Goal: Task Accomplishment & Management: Manage account settings

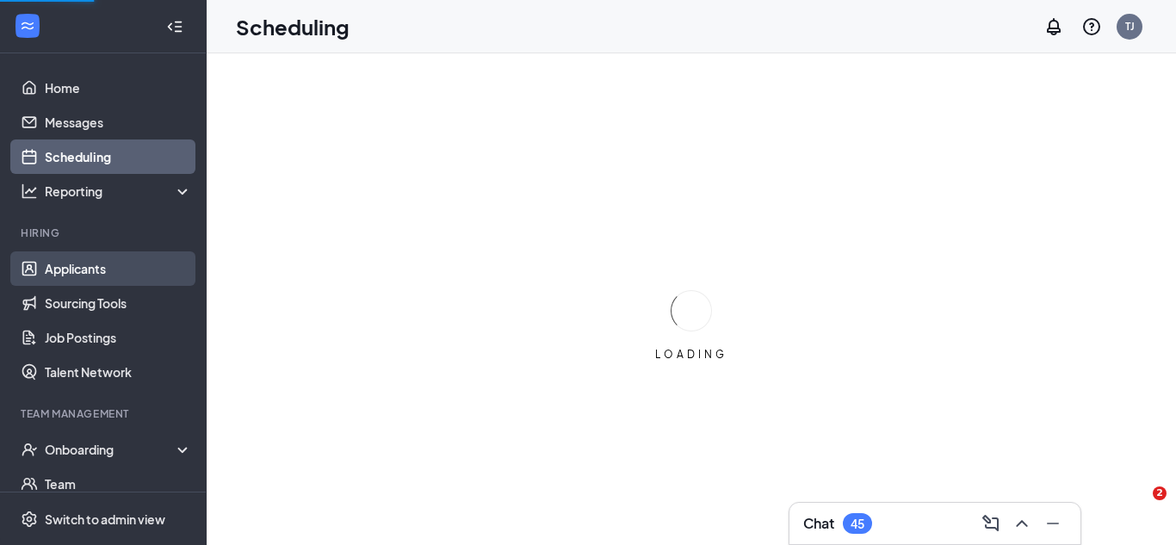
click at [83, 272] on link "Applicants" at bounding box center [118, 268] width 147 height 34
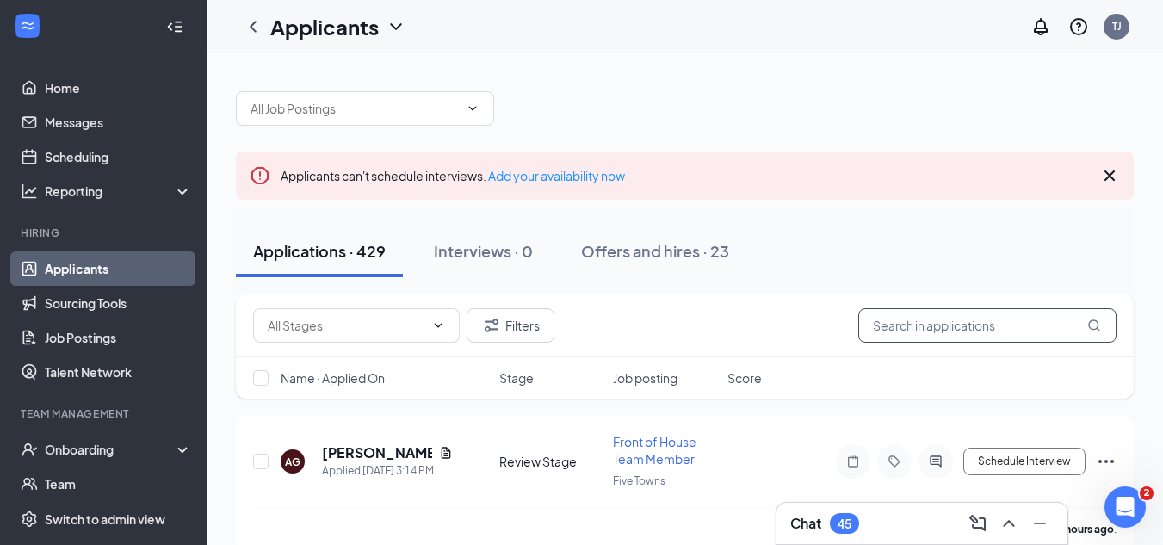
click at [962, 323] on input "text" at bounding box center [987, 325] width 258 height 34
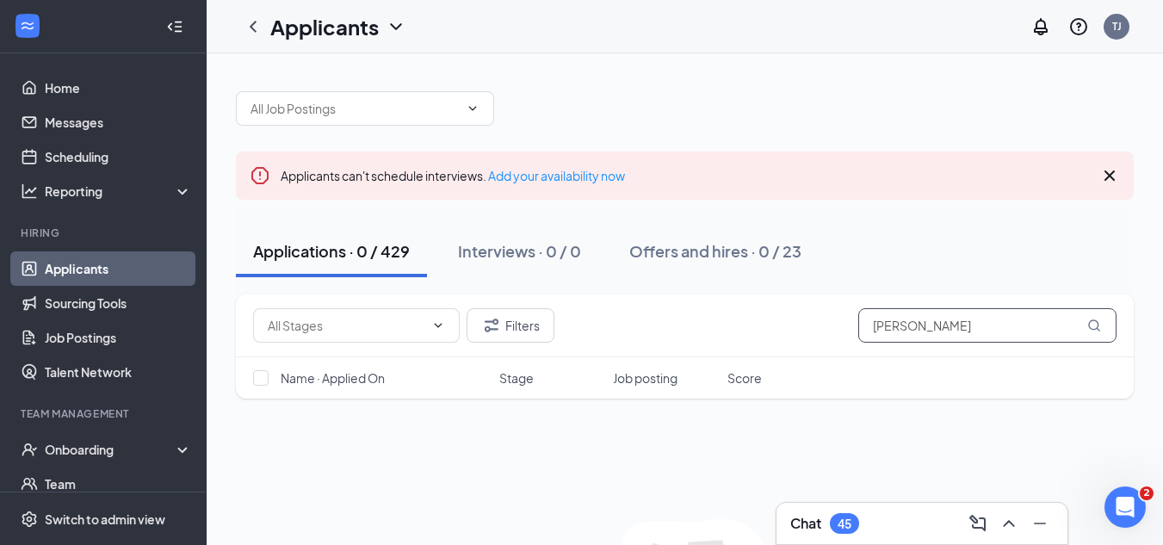
click at [902, 327] on input "[PERSON_NAME]" at bounding box center [987, 325] width 258 height 34
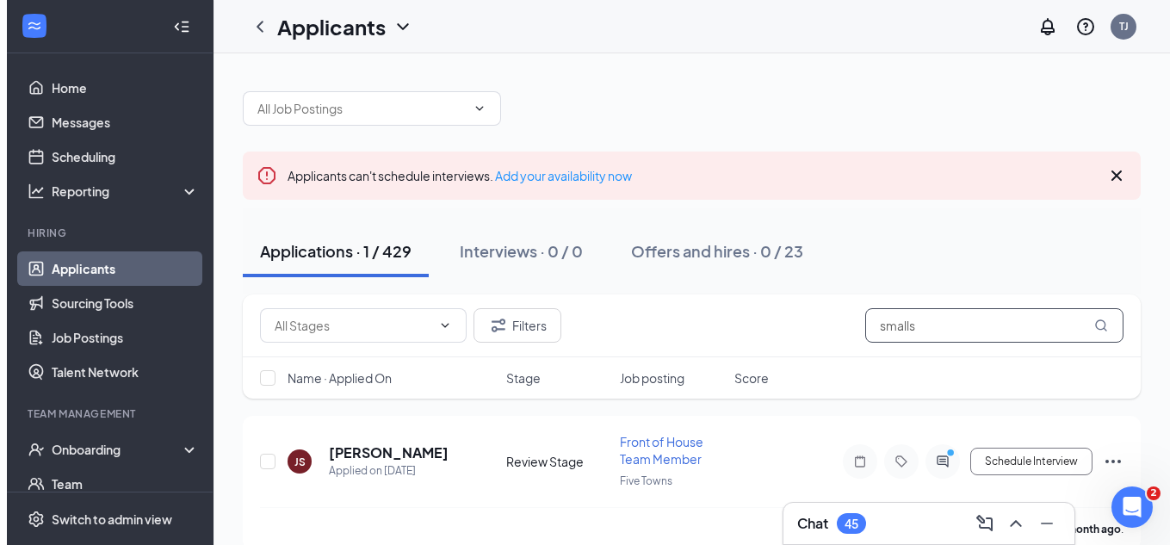
scroll to position [26, 0]
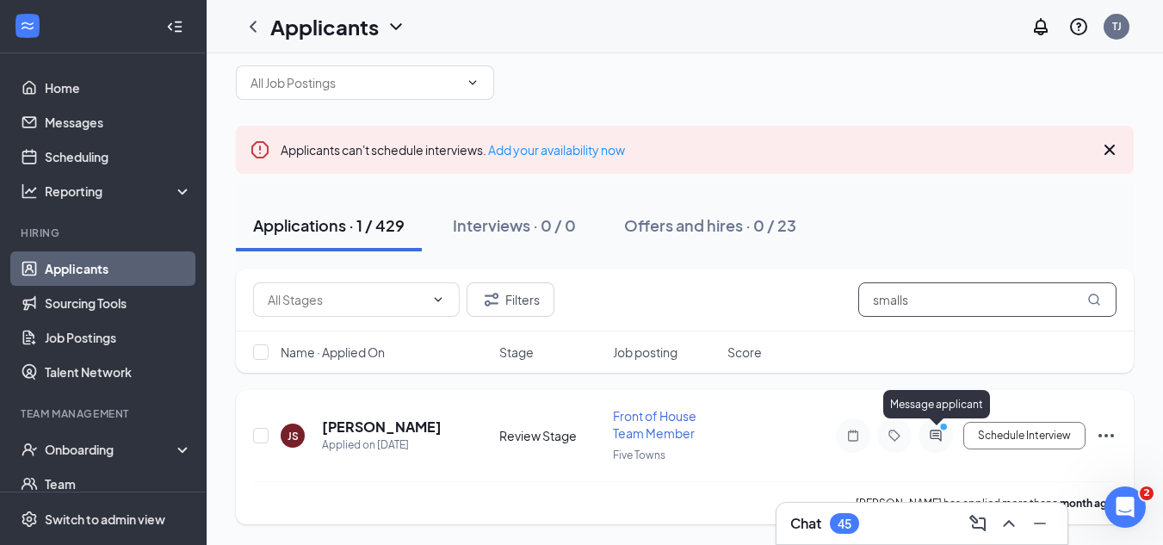
type input "smalls"
click at [938, 432] on icon "PrimaryDot" at bounding box center [946, 429] width 21 height 14
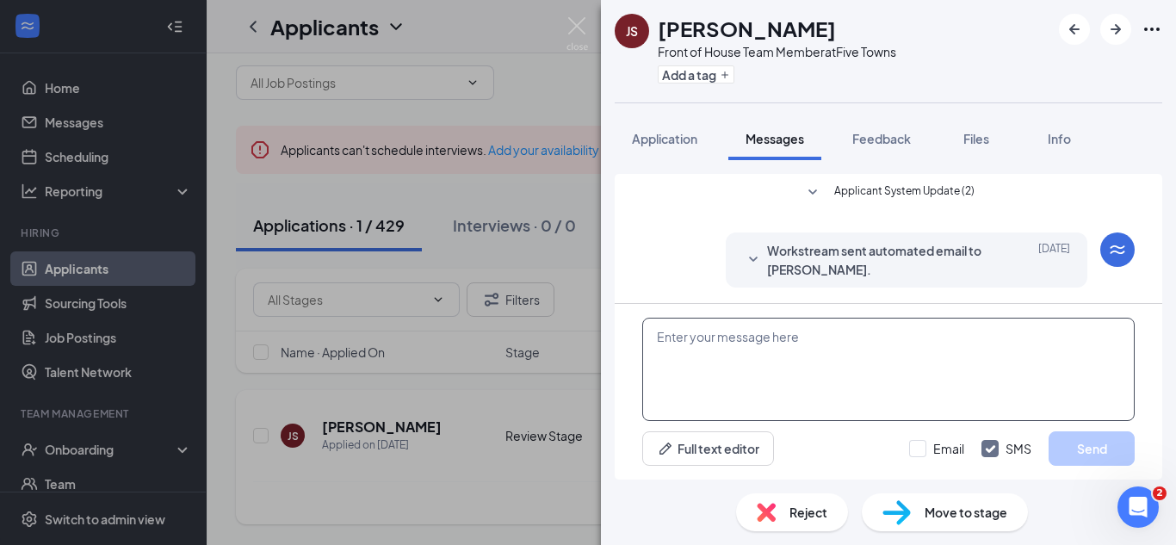
click at [757, 354] on textarea at bounding box center [888, 369] width 493 height 103
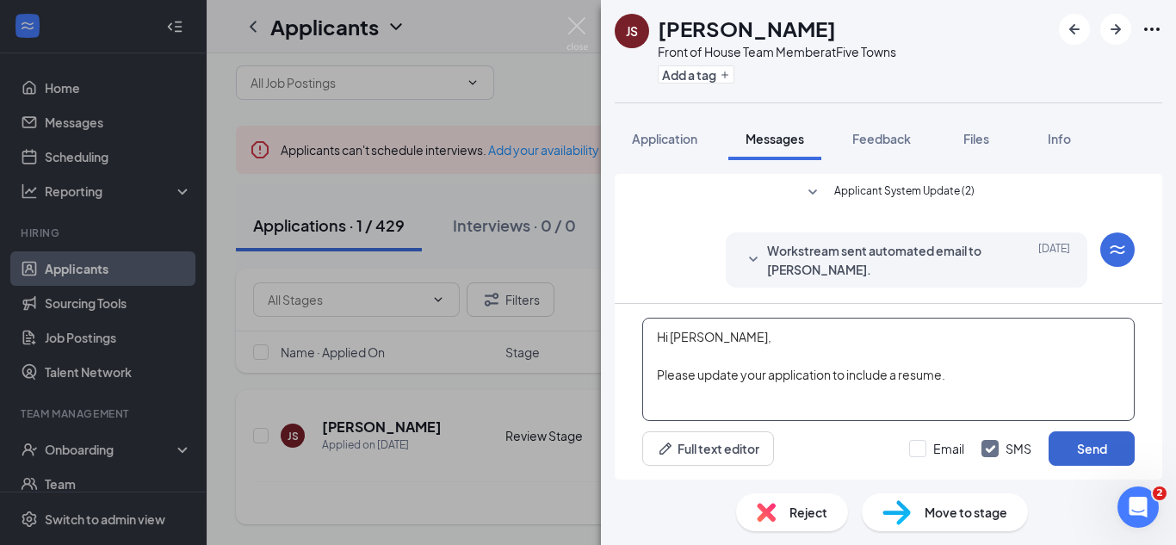
type textarea "Hi [PERSON_NAME], Please update your application to include a resume."
click at [1101, 452] on button "Send" at bounding box center [1092, 448] width 86 height 34
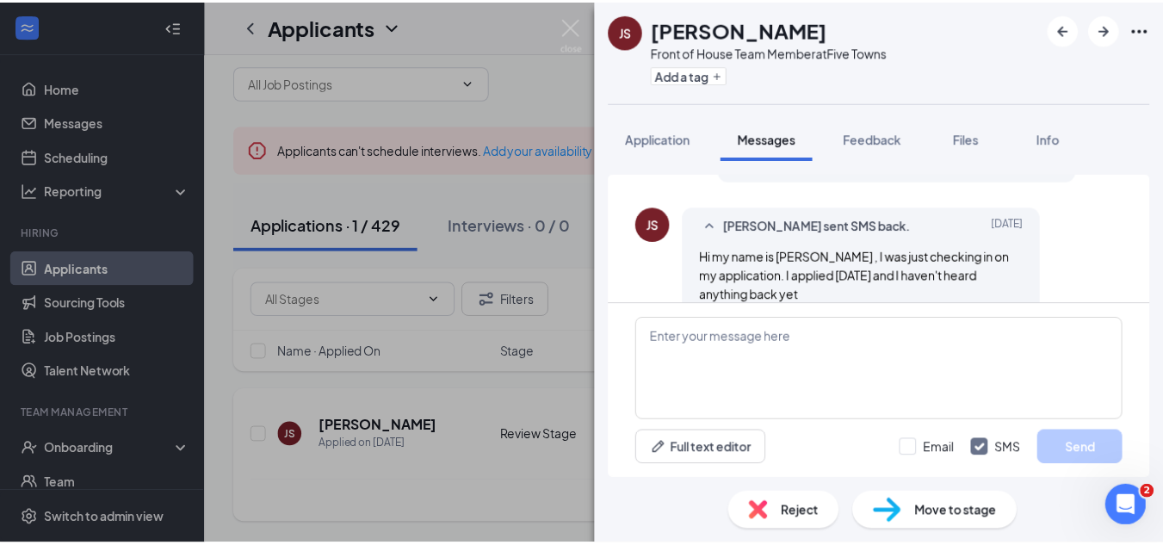
scroll to position [493, 0]
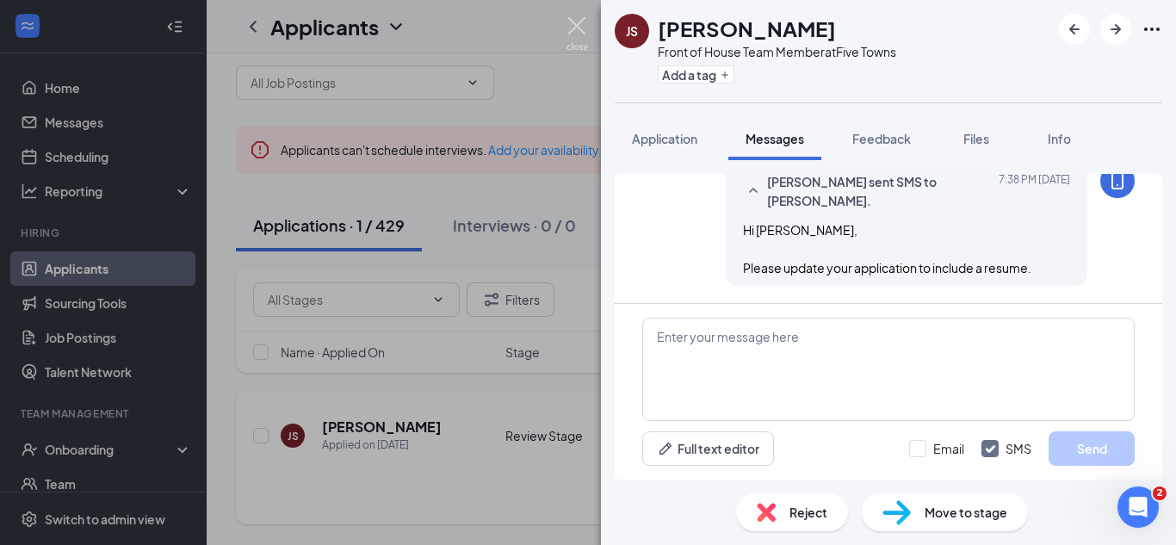
click at [585, 18] on img at bounding box center [578, 34] width 22 height 34
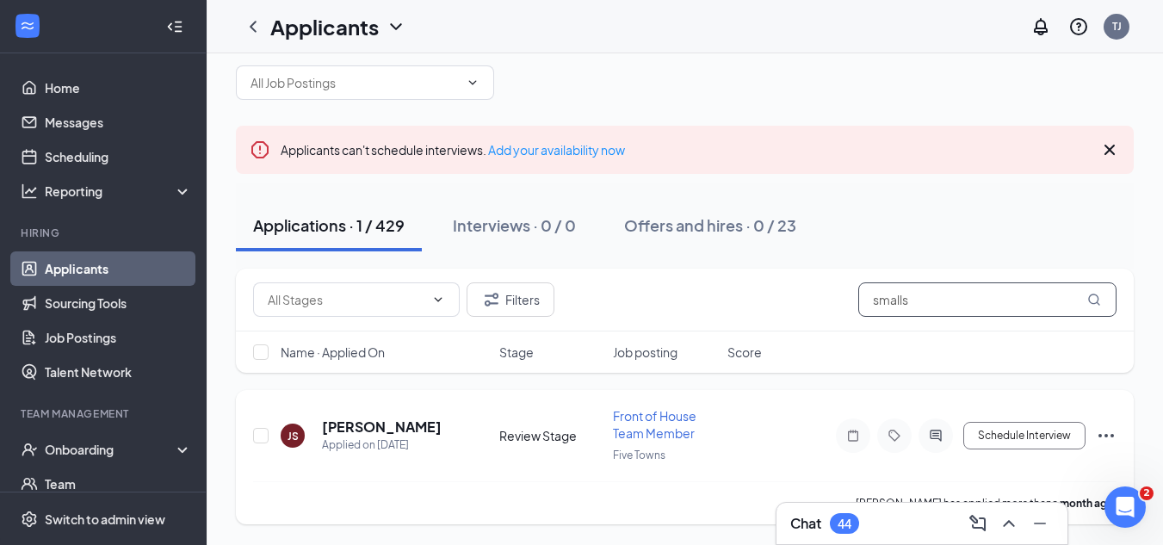
click at [934, 295] on input "smalls" at bounding box center [987, 299] width 258 height 34
type input "s"
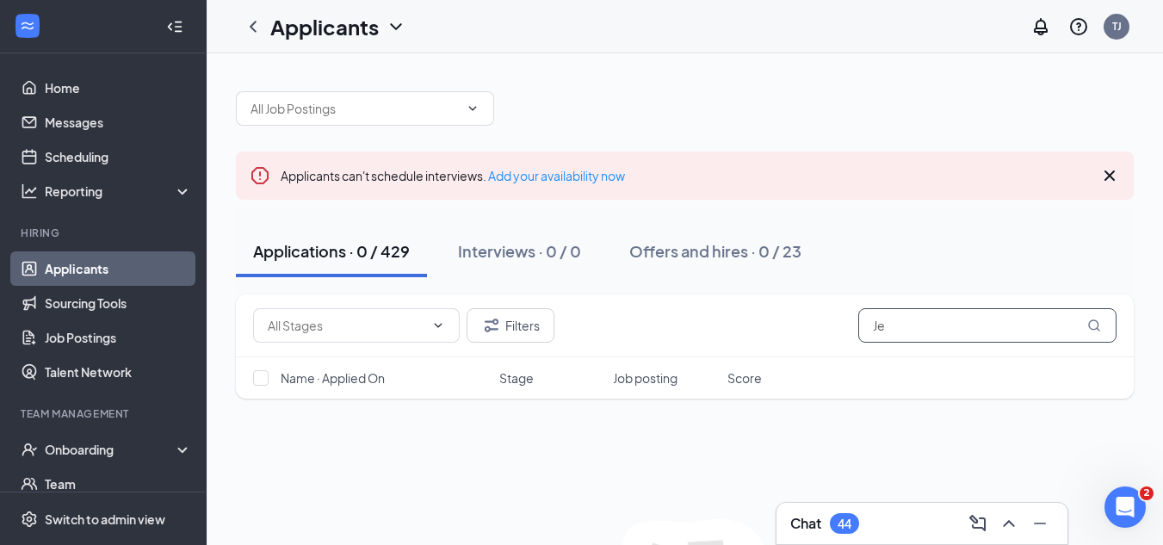
type input "J"
type input "K"
click at [1112, 175] on icon "Cross" at bounding box center [1110, 175] width 21 height 21
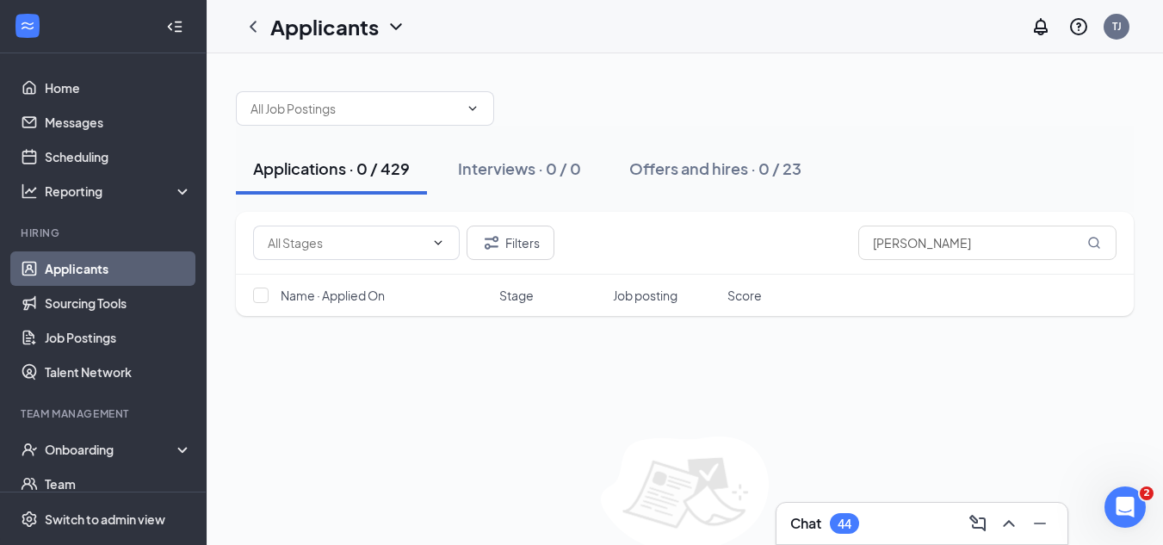
click at [338, 158] on div "Applications · 0 / 429" at bounding box center [331, 169] width 157 height 22
click at [923, 246] on input "[PERSON_NAME]" at bounding box center [987, 243] width 258 height 34
type input "J"
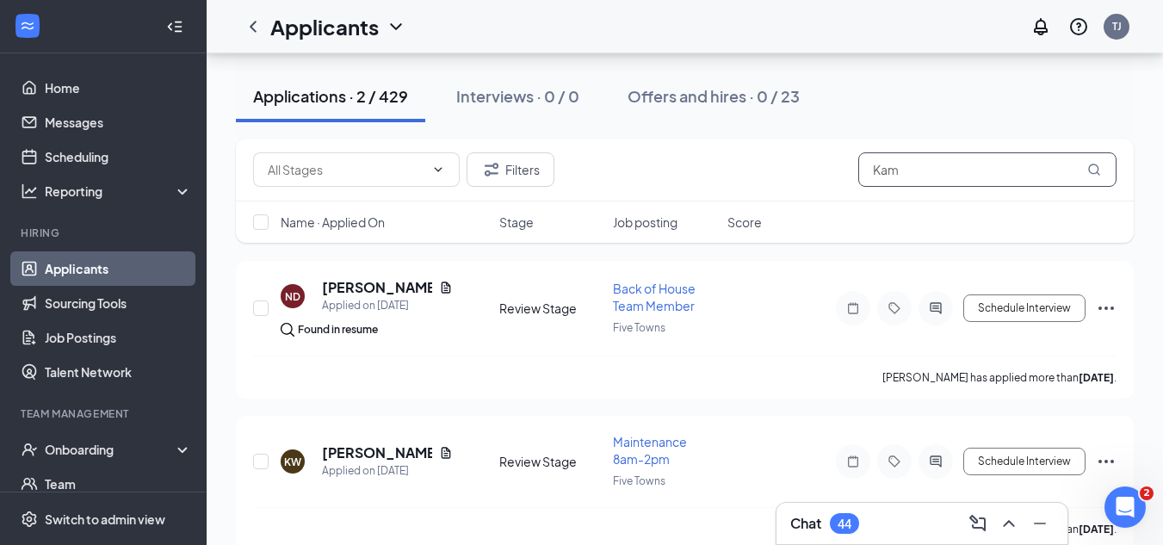
scroll to position [98, 0]
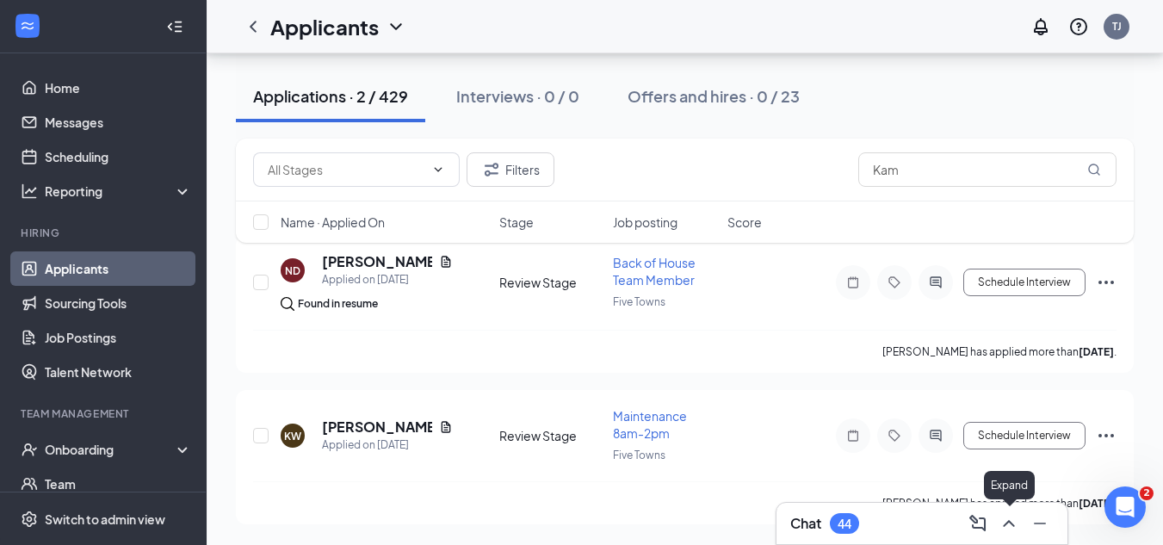
click at [1016, 515] on icon "ChevronUp" at bounding box center [1009, 523] width 21 height 21
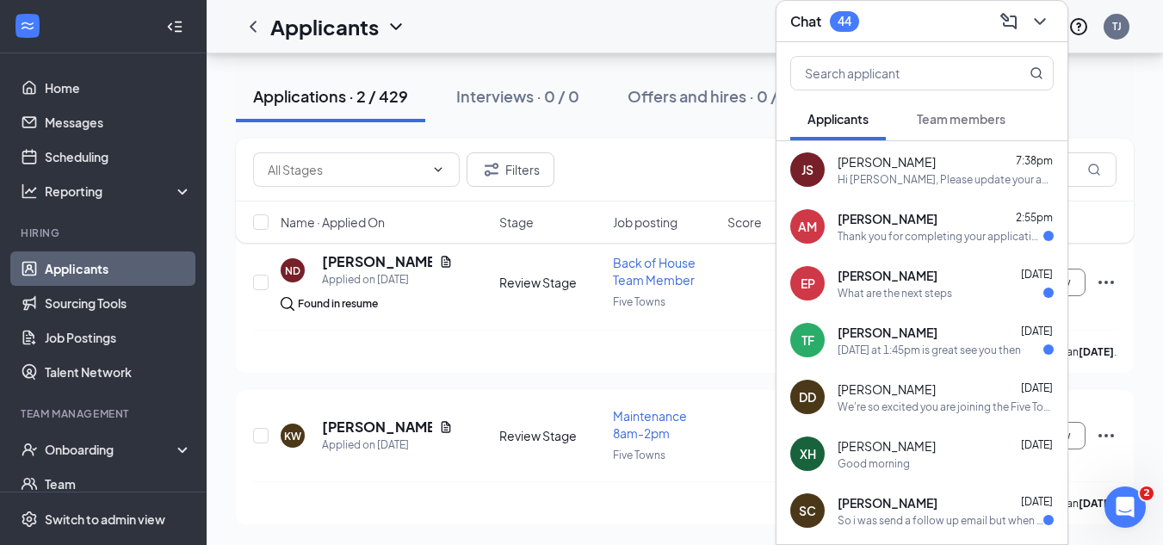
click at [883, 347] on div "[DATE] at 1:45pm is great see you then" at bounding box center [929, 350] width 183 height 15
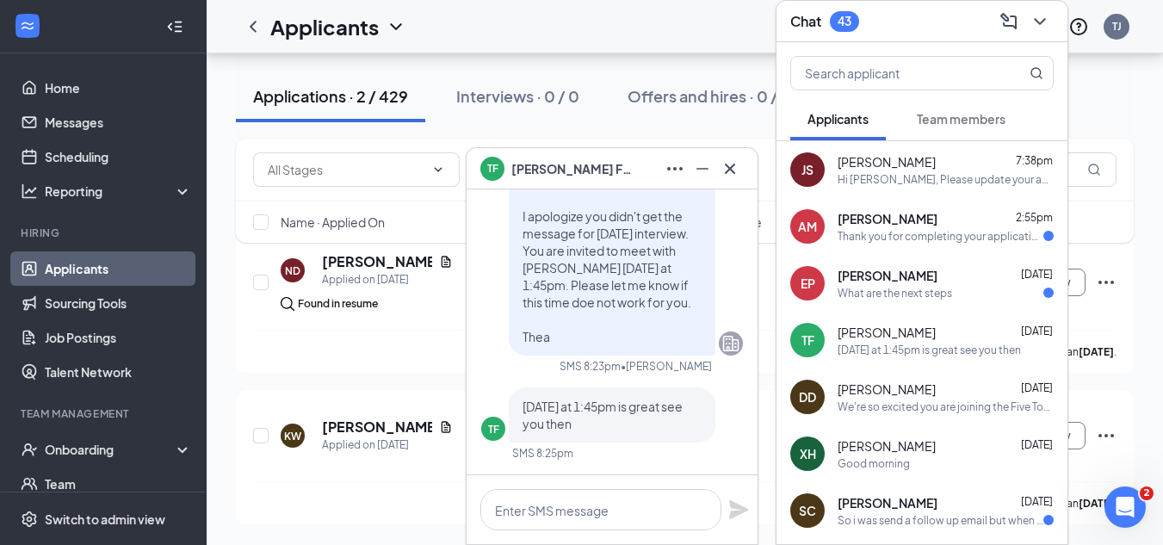
click at [883, 280] on span "[PERSON_NAME]" at bounding box center [888, 275] width 100 height 17
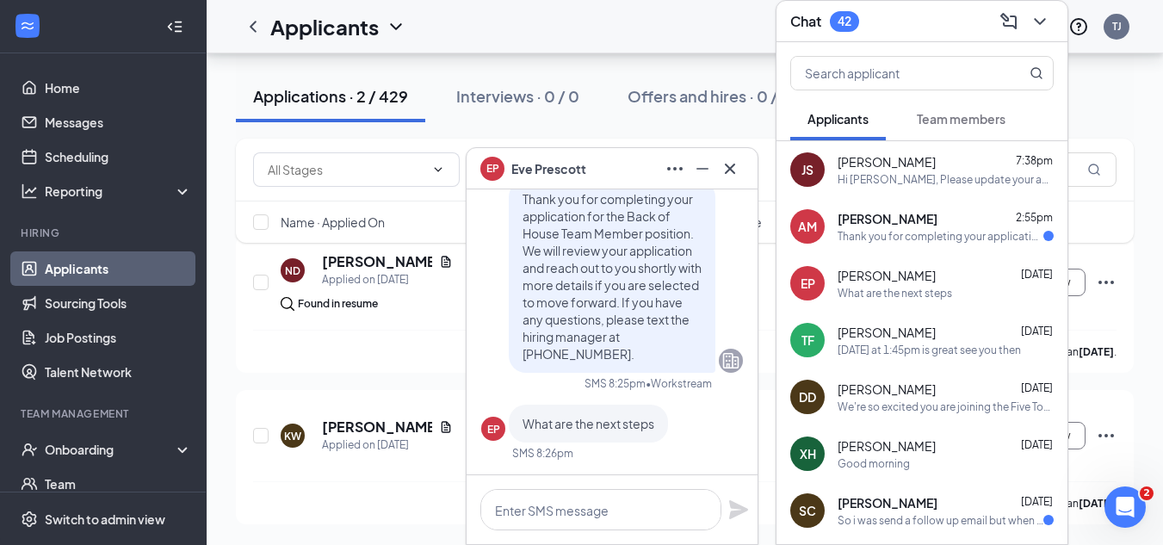
click at [891, 229] on div "Thank you for completing your application for the Maintenance 8am-2pm position.…" at bounding box center [941, 236] width 206 height 15
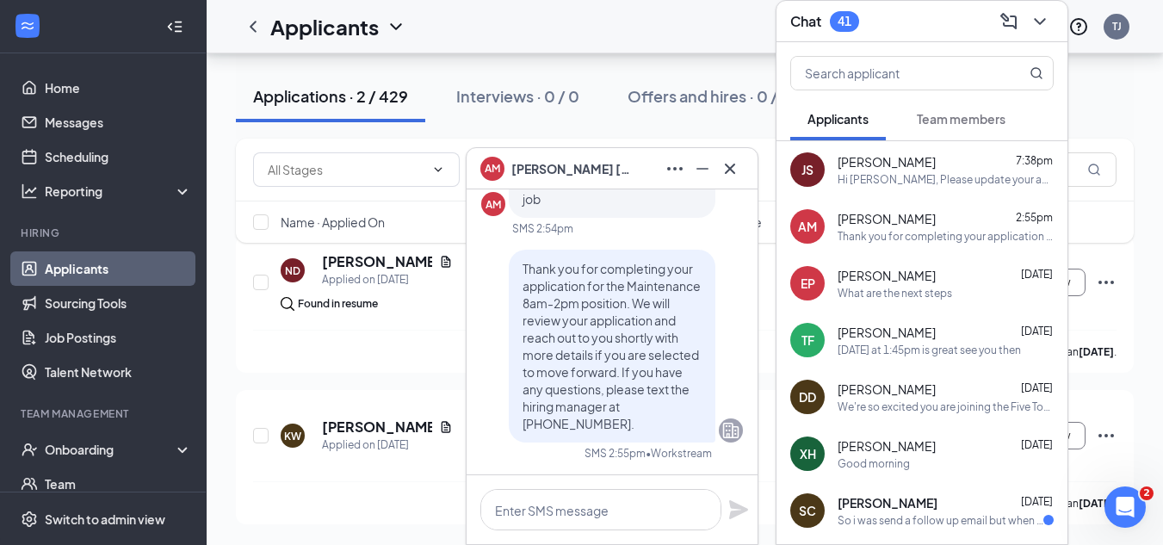
click at [908, 289] on div "What are the next steps" at bounding box center [895, 293] width 115 height 15
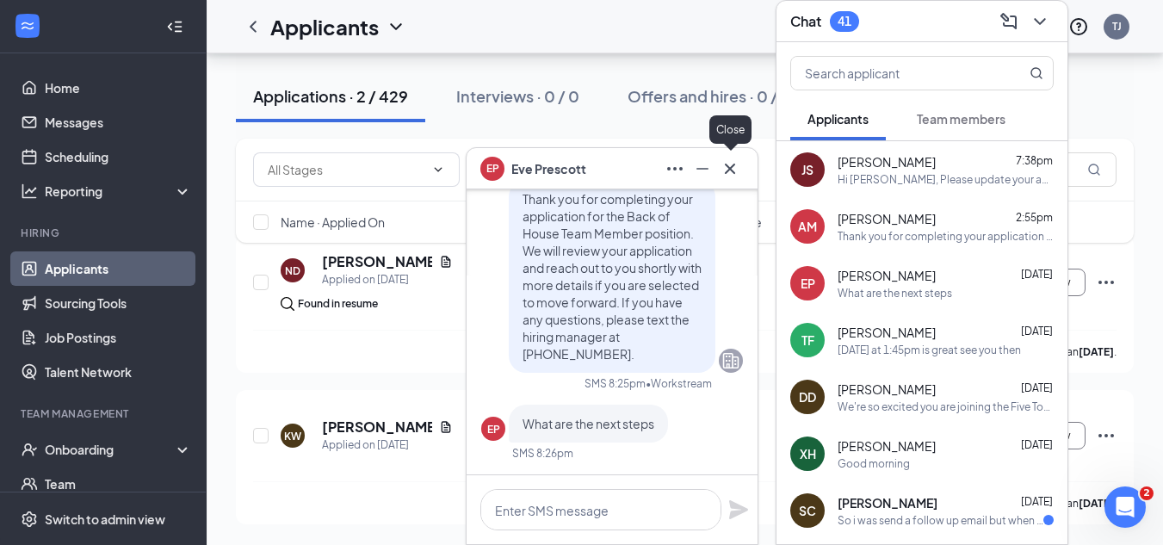
click at [718, 166] on button at bounding box center [730, 169] width 28 height 28
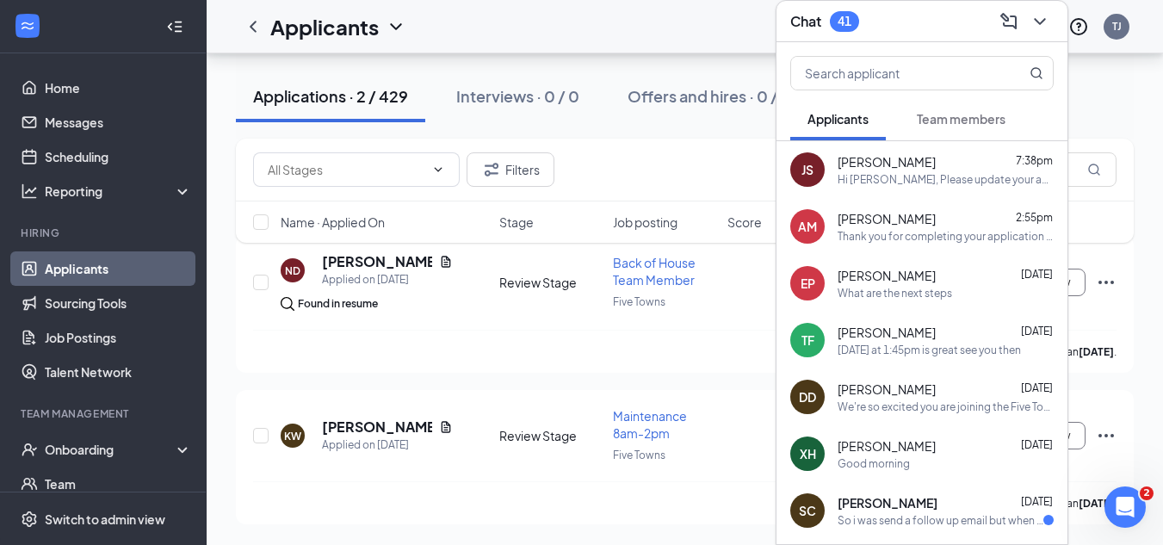
click at [889, 513] on div "So i was send a follow up email but when i click the link its expired" at bounding box center [941, 520] width 206 height 15
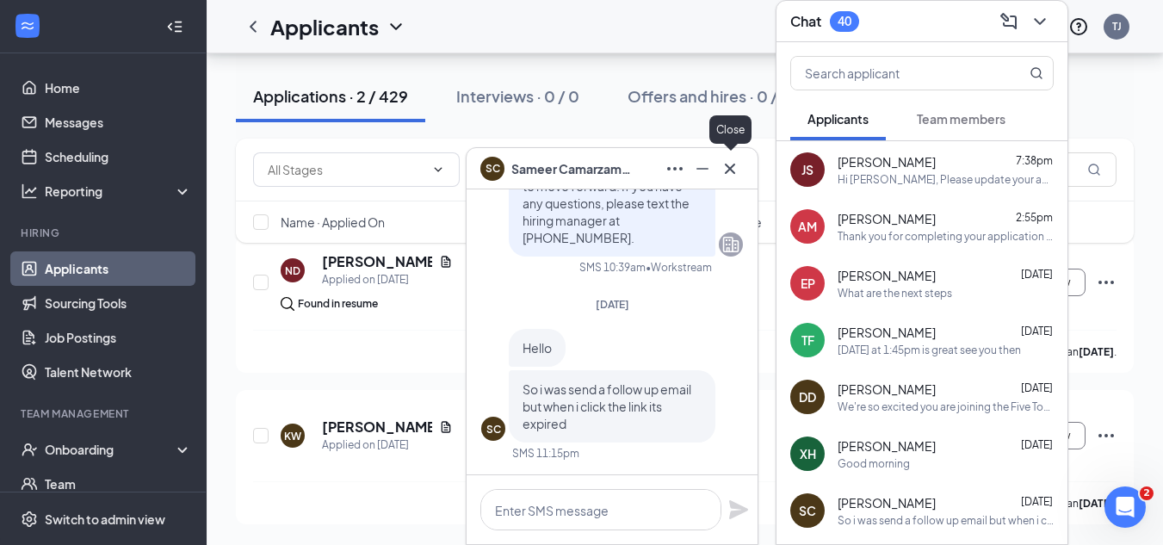
click at [738, 162] on icon "Cross" at bounding box center [730, 168] width 21 height 21
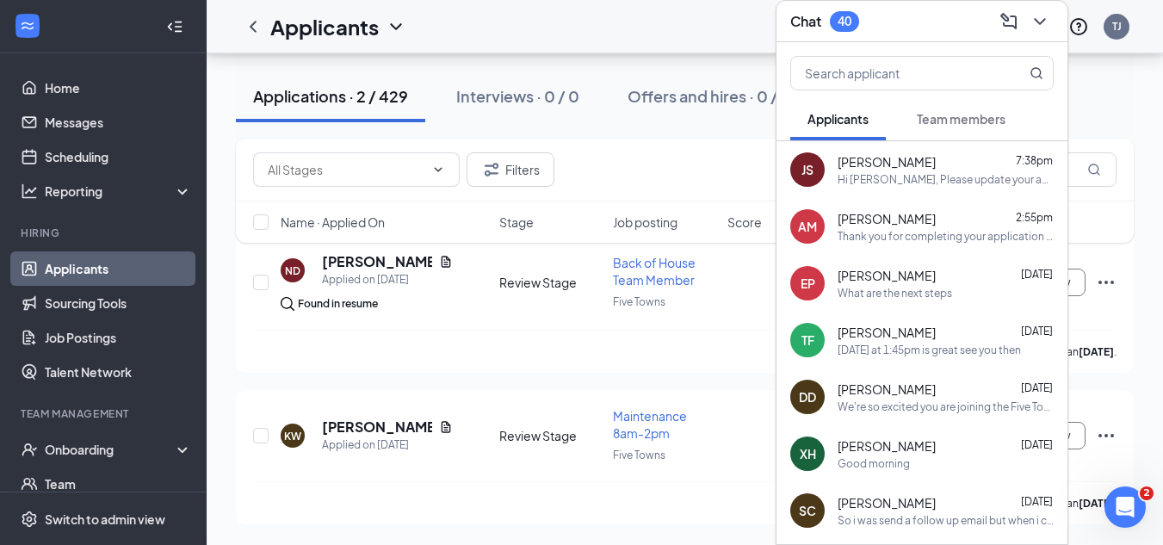
click at [625, 162] on div "Filters Kam" at bounding box center [685, 169] width 864 height 34
click at [1039, 22] on icon "ChevronDown" at bounding box center [1039, 21] width 11 height 7
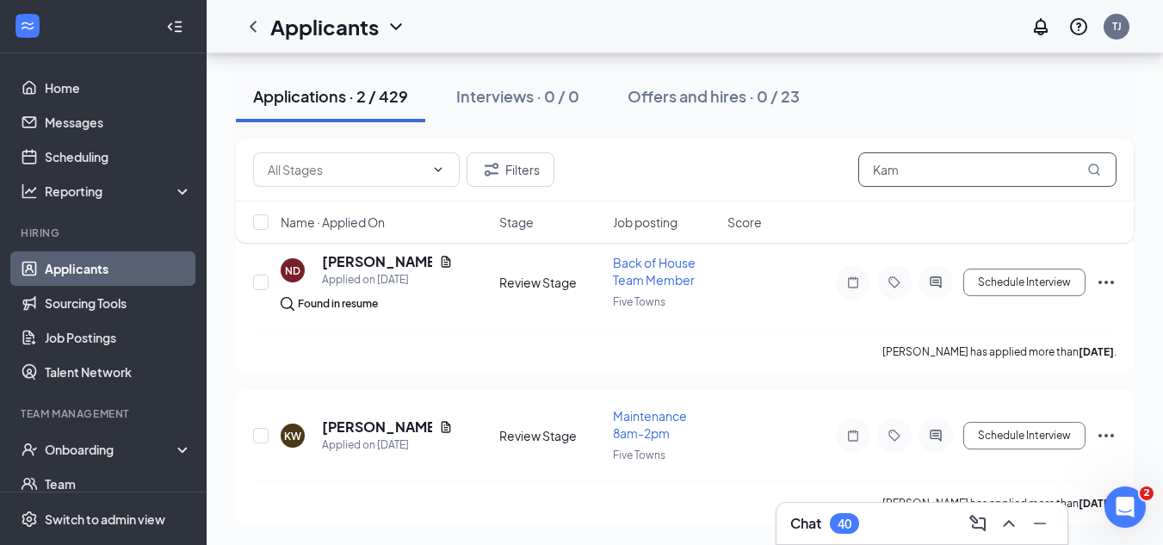
click at [916, 170] on input "Kam" at bounding box center [987, 169] width 258 height 34
type input "K"
click at [896, 174] on div "Applications · 2 / 429 Interviews · 0 / 0 Offers and hires · 0 / 23 Filters Nam…" at bounding box center [685, 250] width 898 height 548
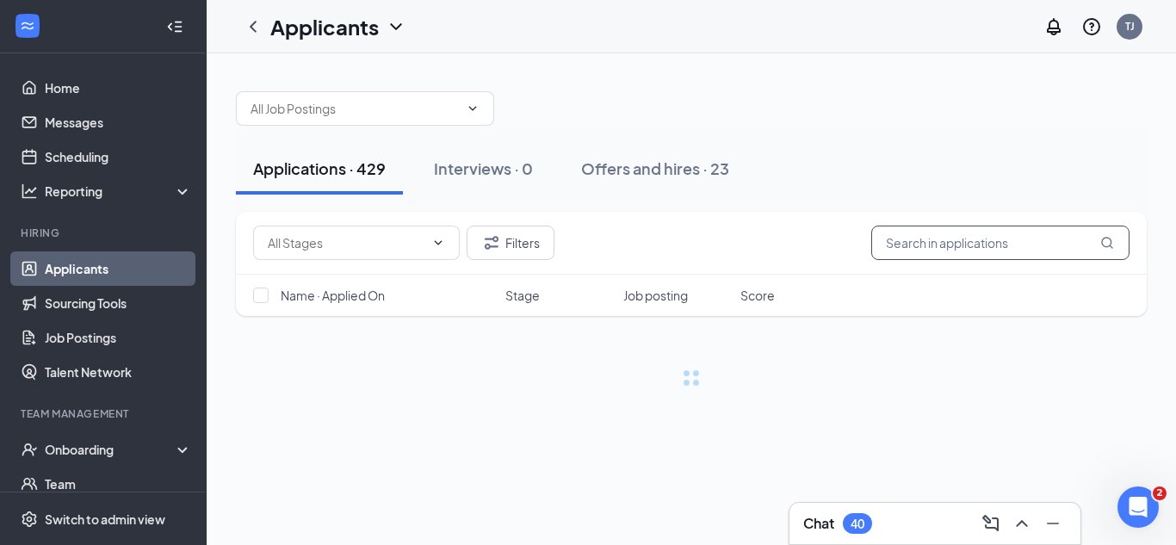
click at [896, 174] on div "Applications · 429 Interviews · 0 Offers and hires · 23" at bounding box center [691, 169] width 911 height 52
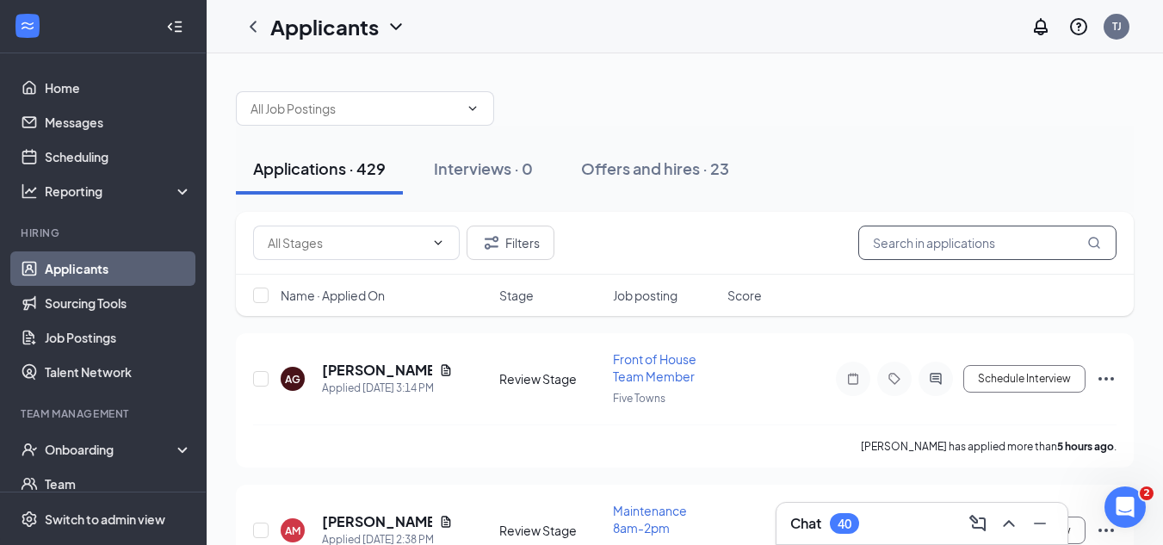
click at [908, 250] on input "text" at bounding box center [987, 243] width 258 height 34
click at [1120, 513] on icon "Open Intercom Messenger" at bounding box center [1123, 505] width 28 height 28
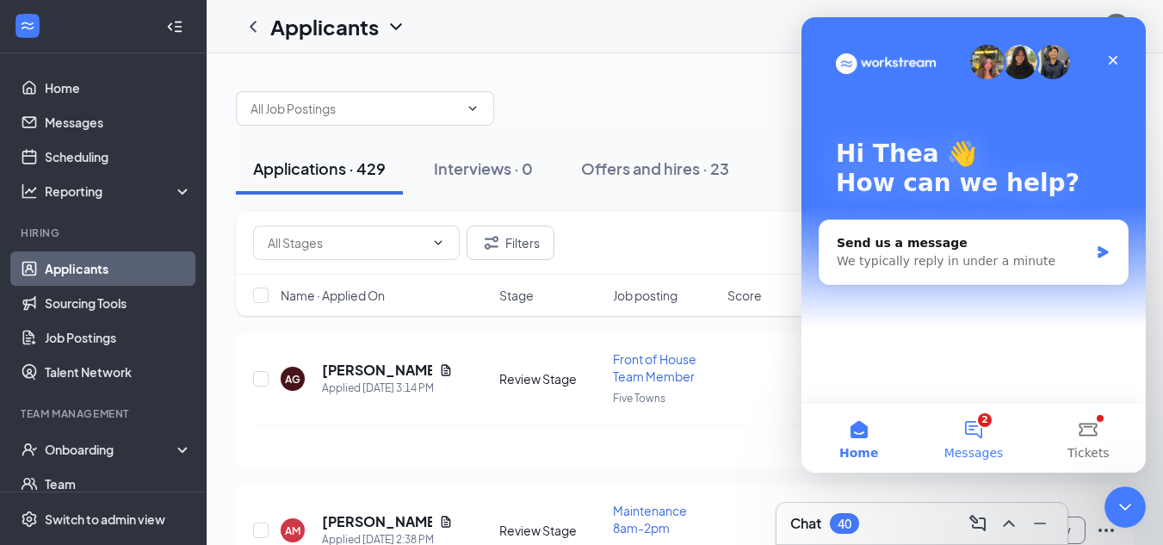
click at [970, 447] on span "Messages" at bounding box center [974, 453] width 59 height 12
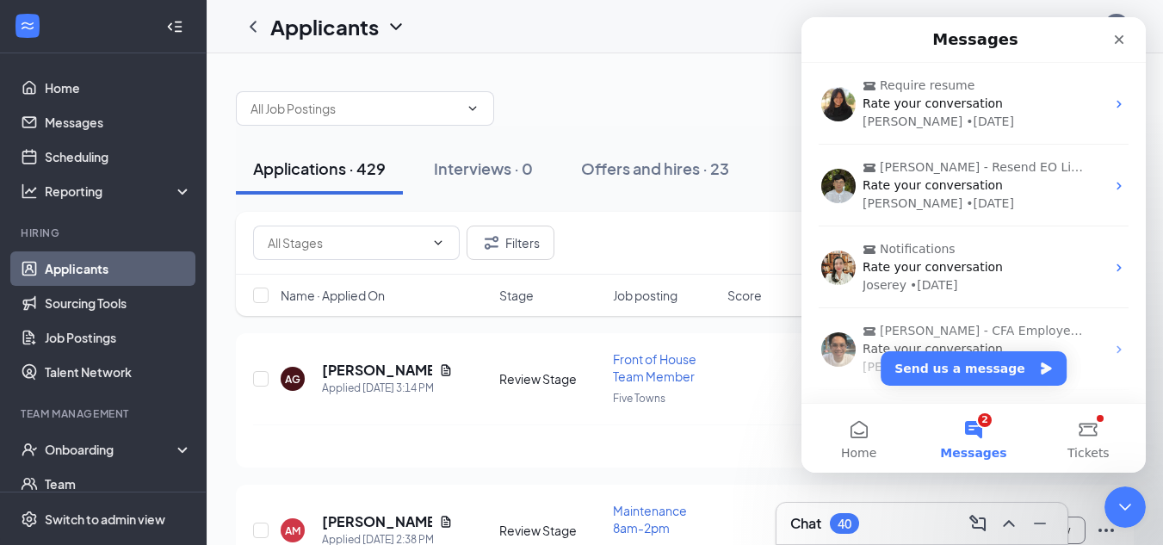
drag, startPoint x: 1137, startPoint y: 121, endPoint x: 1142, endPoint y: 103, distance: 18.0
click at [1142, 103] on div "Require resume Rate your conversation [PERSON_NAME] • [DATE] [PERSON_NAME] - Re…" at bounding box center [974, 233] width 344 height 340
click at [1112, 39] on div "Close" at bounding box center [1119, 39] width 31 height 31
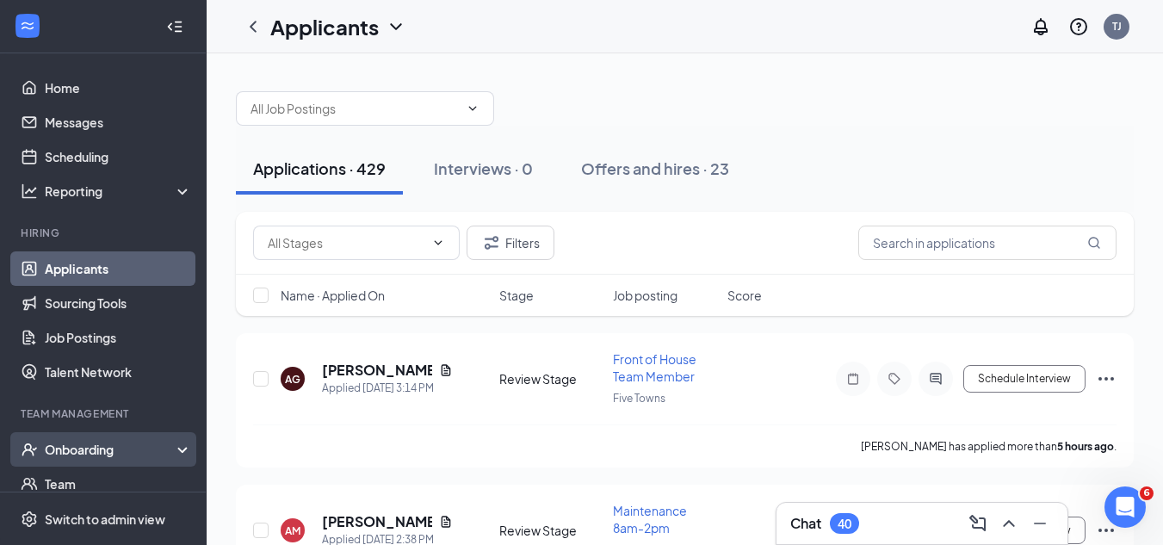
click at [82, 449] on div "Onboarding" at bounding box center [111, 449] width 133 height 17
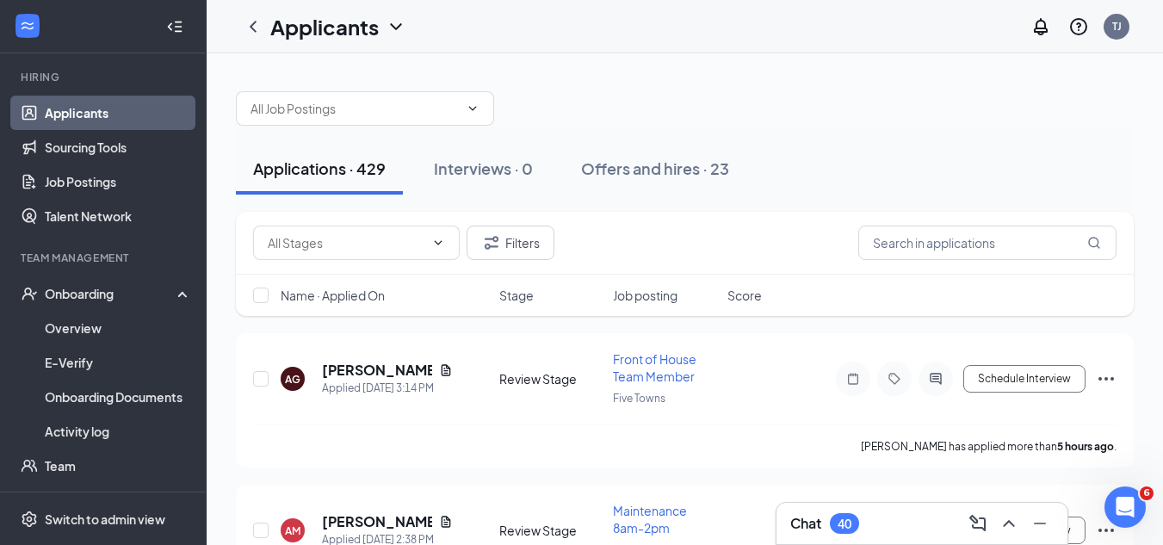
scroll to position [153, 0]
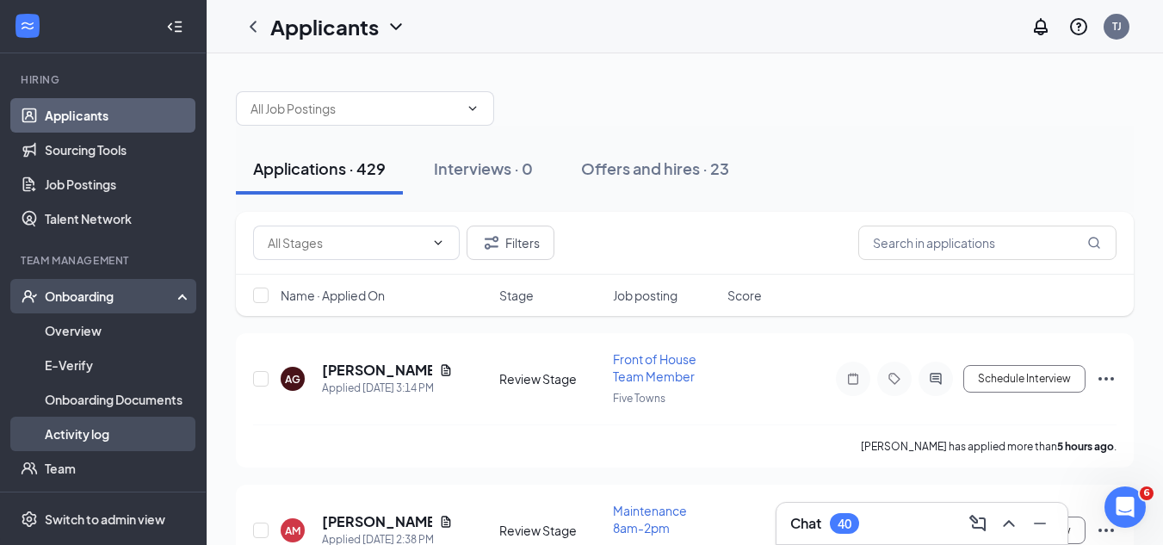
click at [108, 435] on link "Activity log" at bounding box center [118, 434] width 147 height 34
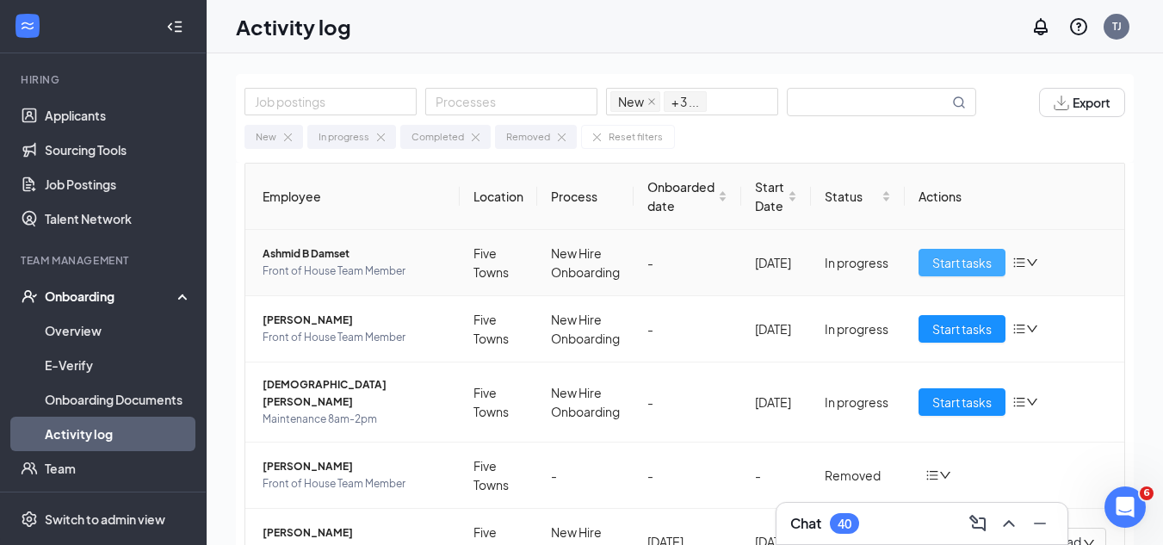
click at [951, 261] on span "Start tasks" at bounding box center [961, 262] width 59 height 19
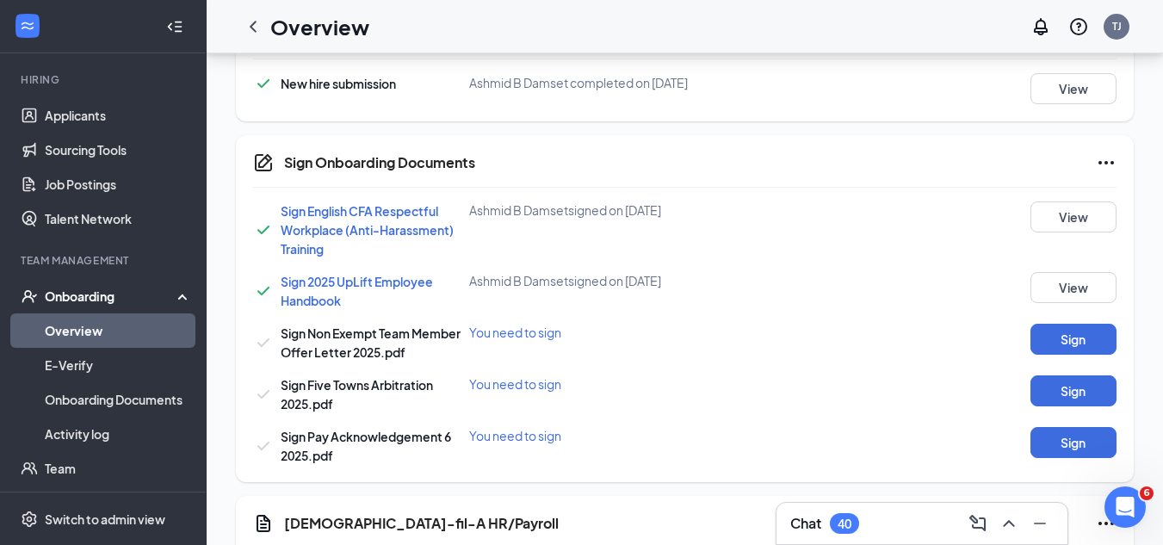
scroll to position [918, 0]
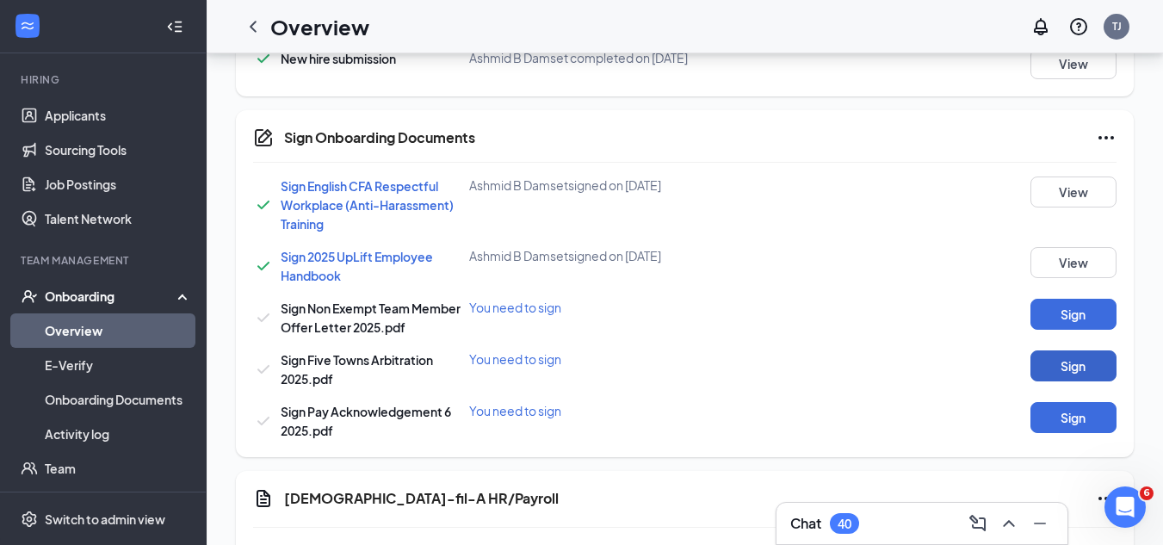
click at [1048, 357] on button "Sign" at bounding box center [1074, 365] width 86 height 31
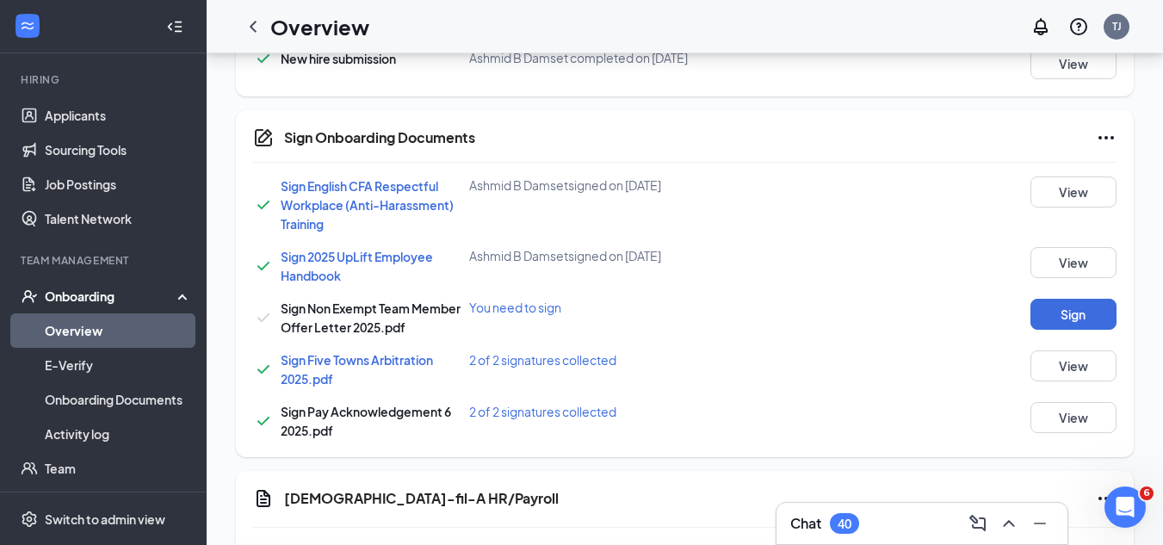
click at [743, 306] on div "Sign Onboarding Documents Ashmid B Damset completed on [DATE] Close Sign Englis…" at bounding box center [581, 272] width 1163 height 545
click at [1069, 316] on button "Sign" at bounding box center [1074, 314] width 86 height 31
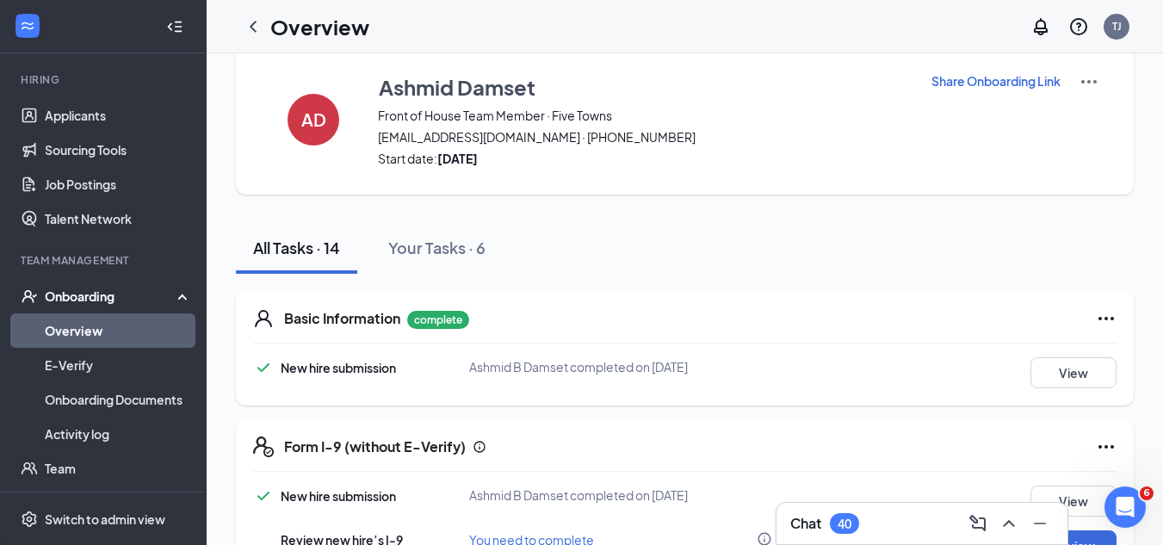
scroll to position [0, 0]
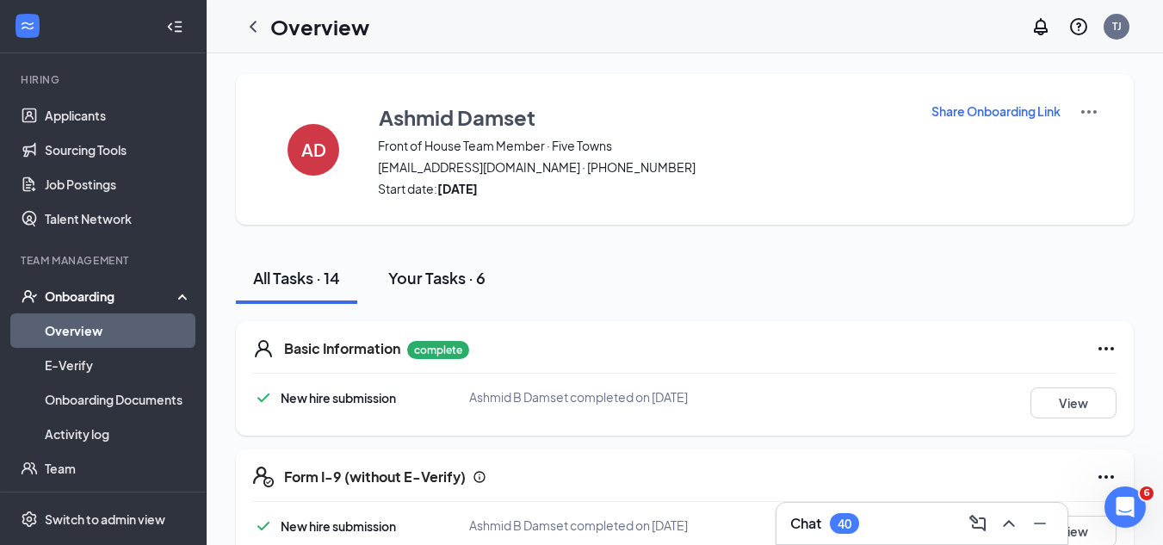
click at [439, 276] on div "Your Tasks · 6" at bounding box center [436, 278] width 97 height 22
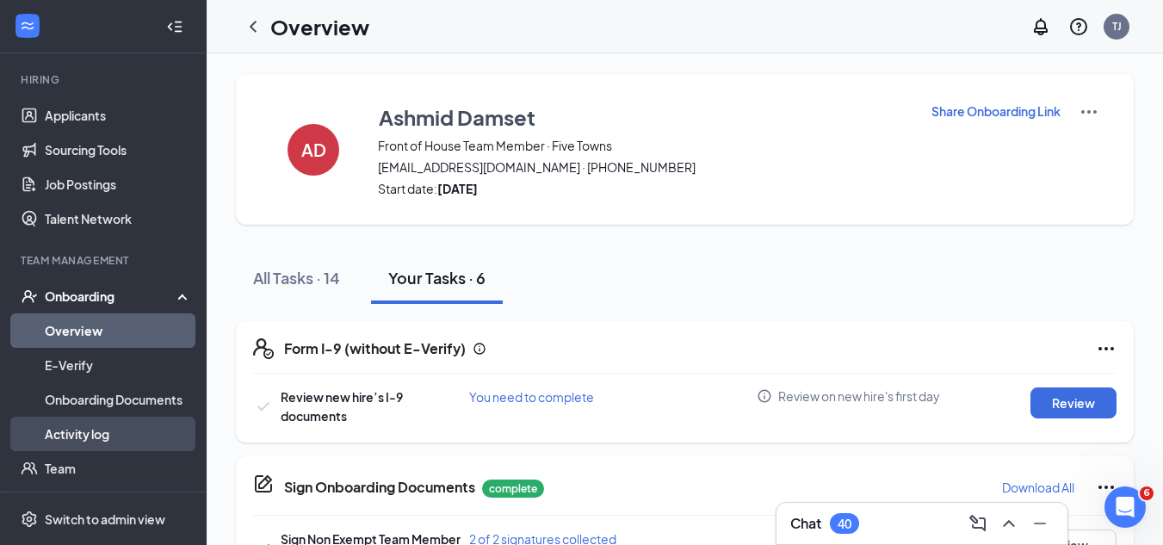
click at [94, 443] on link "Activity log" at bounding box center [118, 434] width 147 height 34
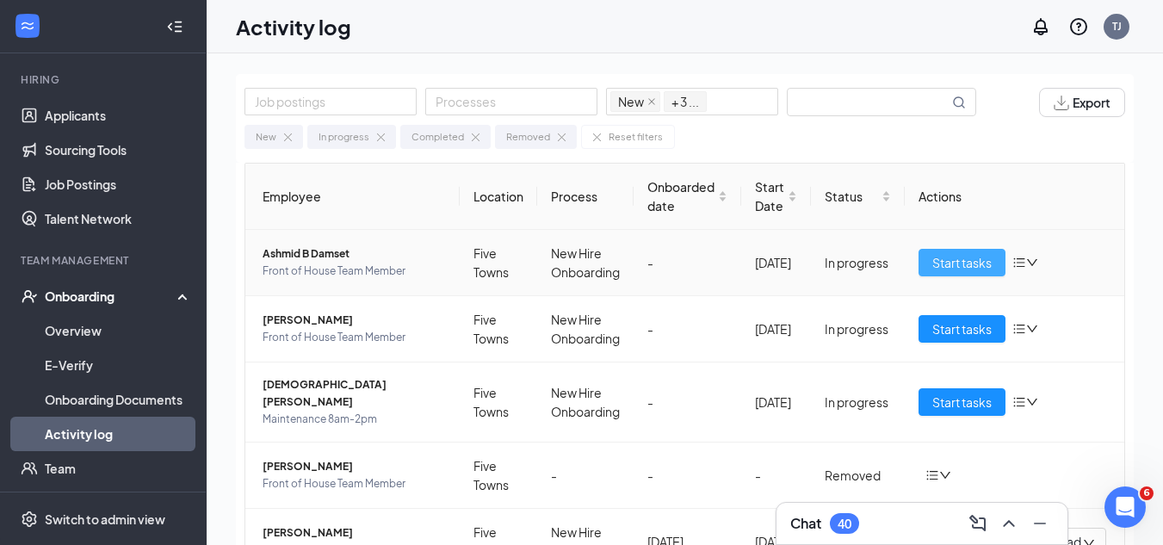
click at [934, 269] on span "Start tasks" at bounding box center [961, 262] width 59 height 19
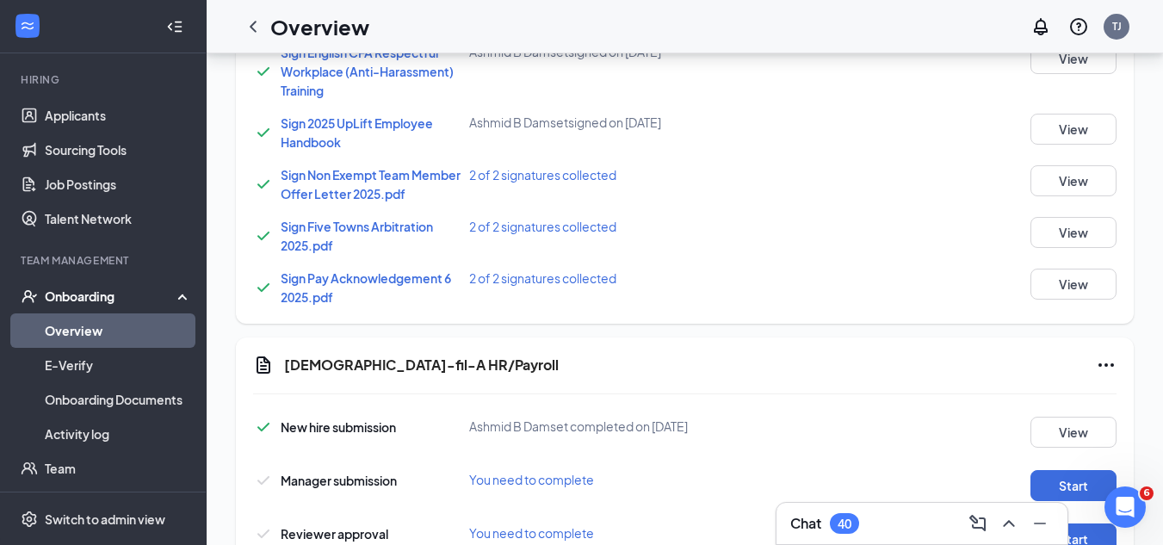
scroll to position [1119, 0]
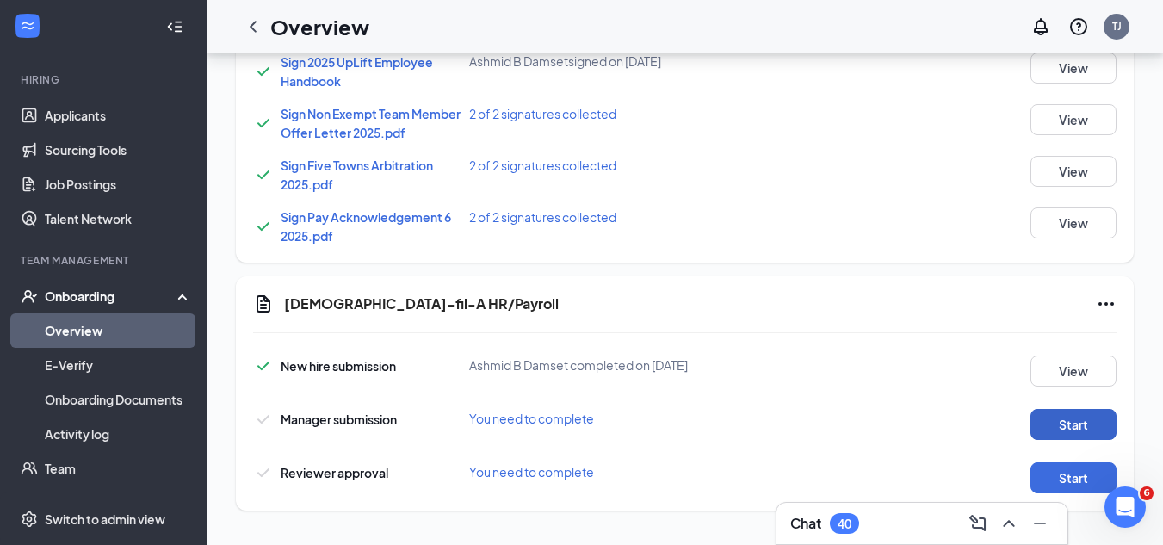
click at [1092, 422] on button "Start" at bounding box center [1074, 424] width 86 height 31
drag, startPoint x: 1170, startPoint y: 231, endPoint x: 15, endPoint y: 22, distance: 1174.3
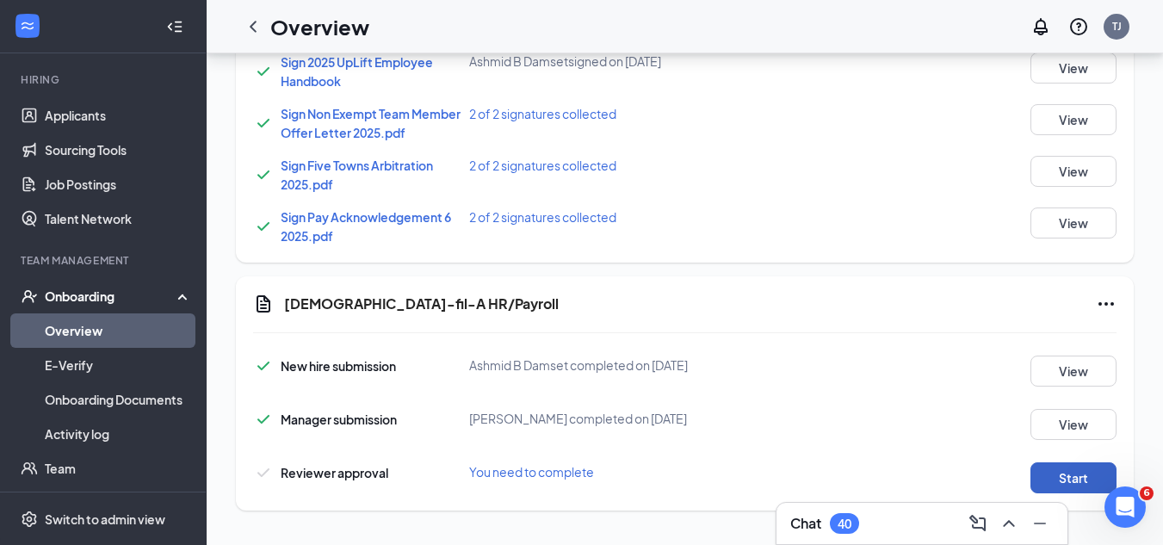
click at [1066, 480] on button "Start" at bounding box center [1074, 477] width 86 height 31
click at [1095, 480] on button "Start" at bounding box center [1074, 477] width 86 height 31
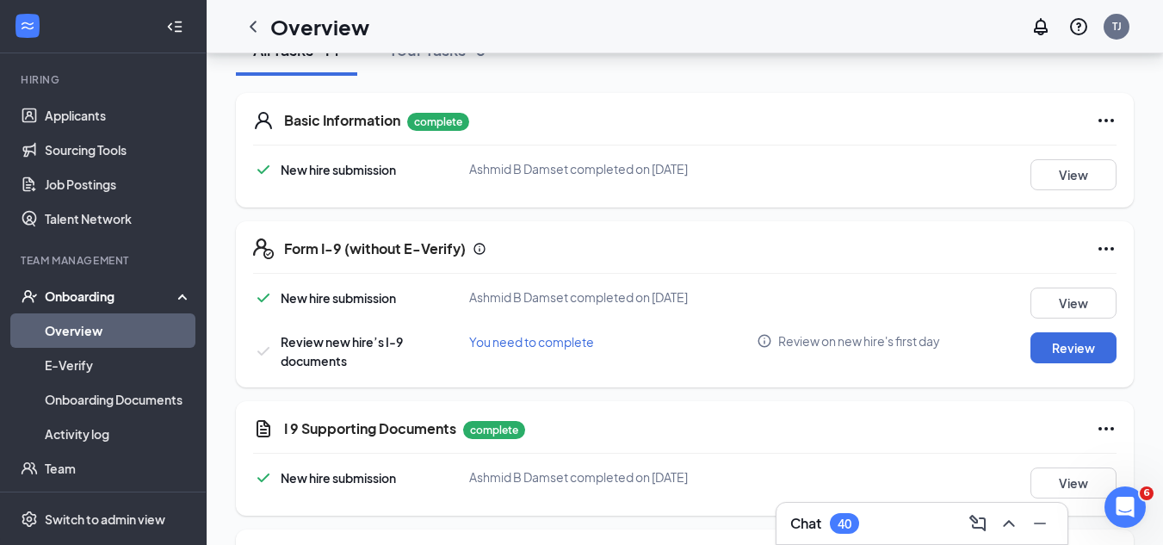
scroll to position [0, 0]
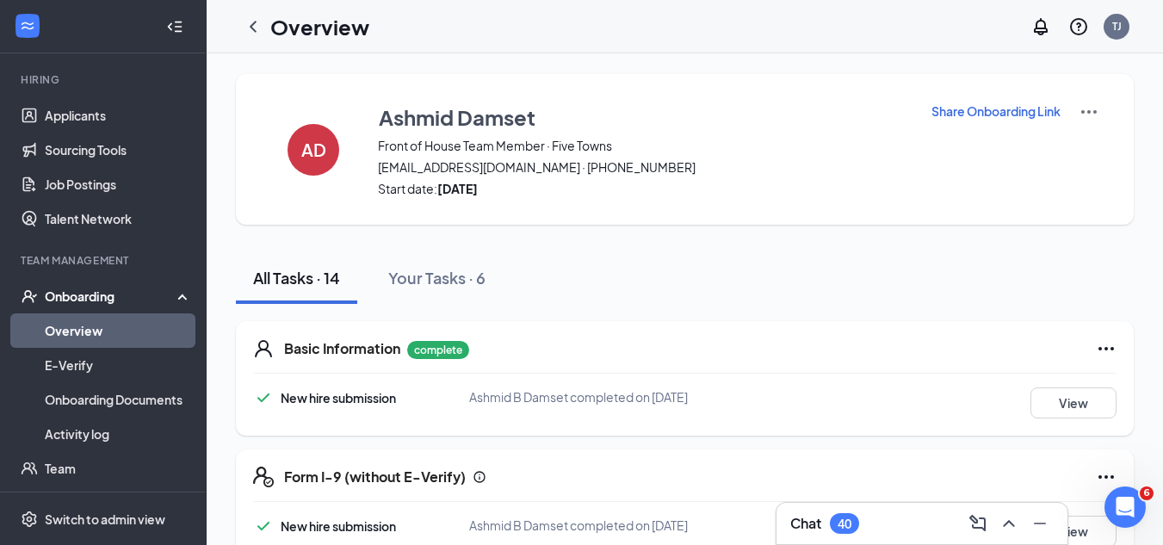
click at [85, 302] on div "Onboarding" at bounding box center [111, 296] width 133 height 17
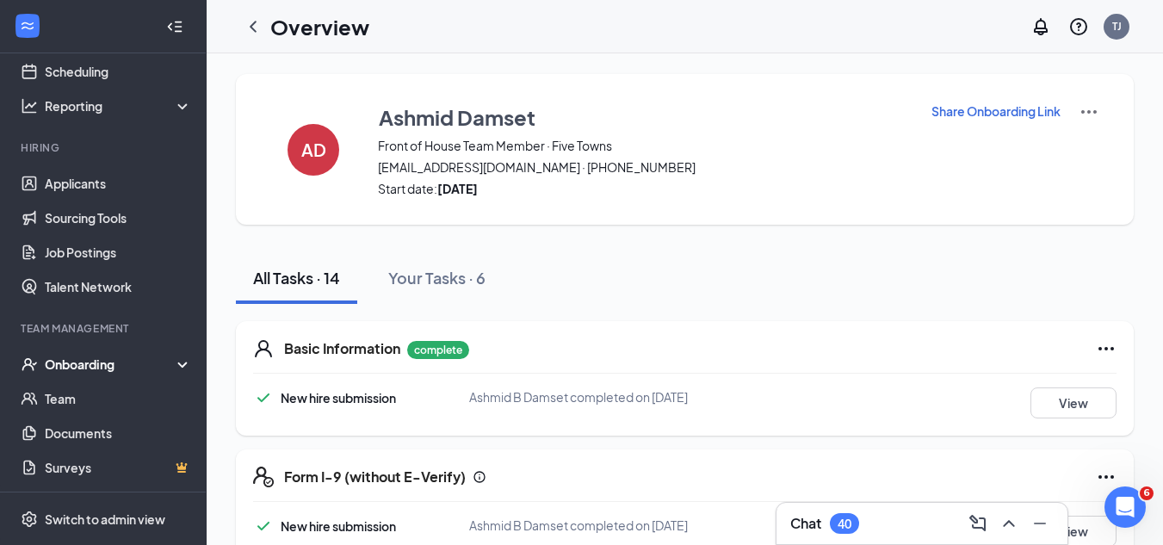
scroll to position [85, 0]
click at [80, 363] on div "Onboarding" at bounding box center [111, 364] width 133 height 17
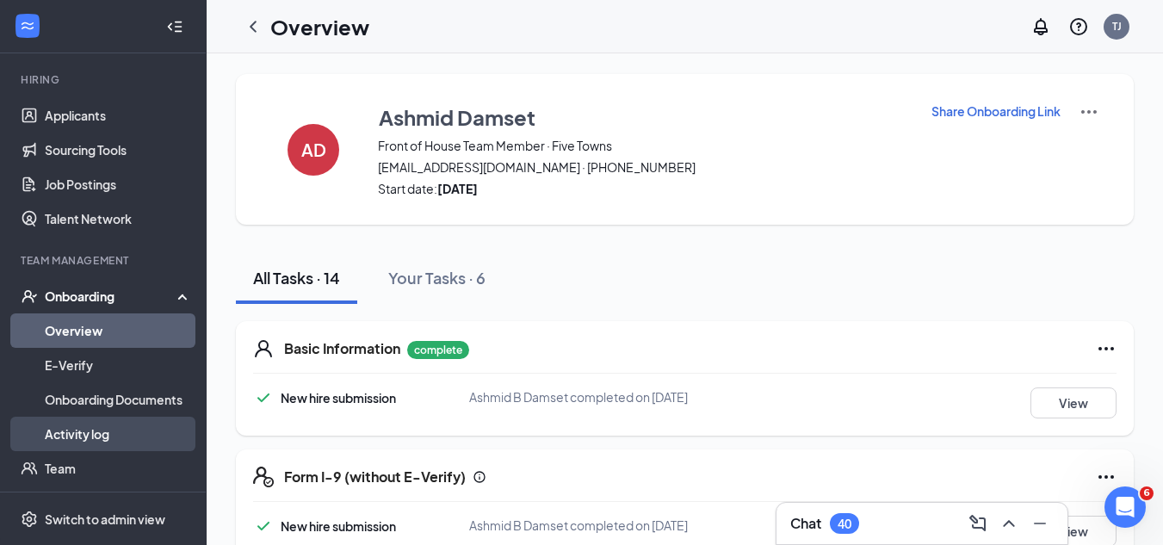
click at [108, 433] on link "Activity log" at bounding box center [118, 434] width 147 height 34
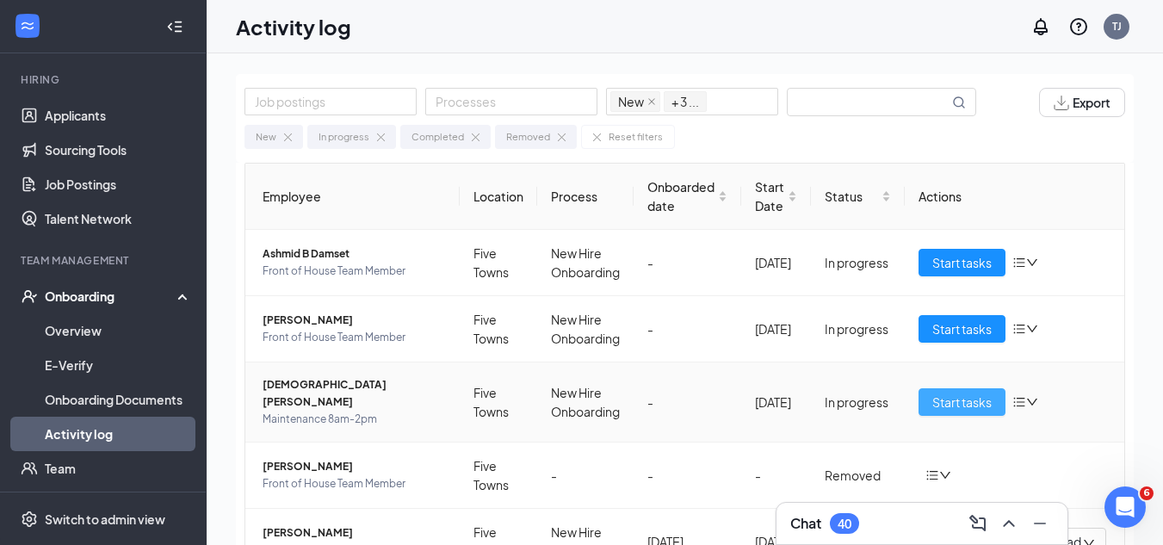
click at [936, 396] on span "Start tasks" at bounding box center [961, 402] width 59 height 19
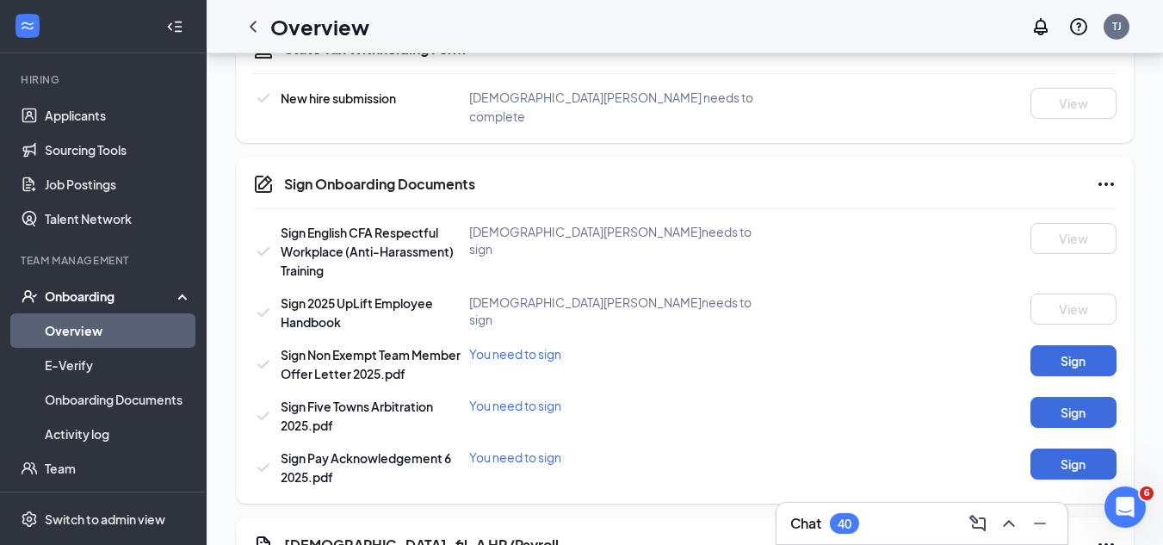
scroll to position [931, 0]
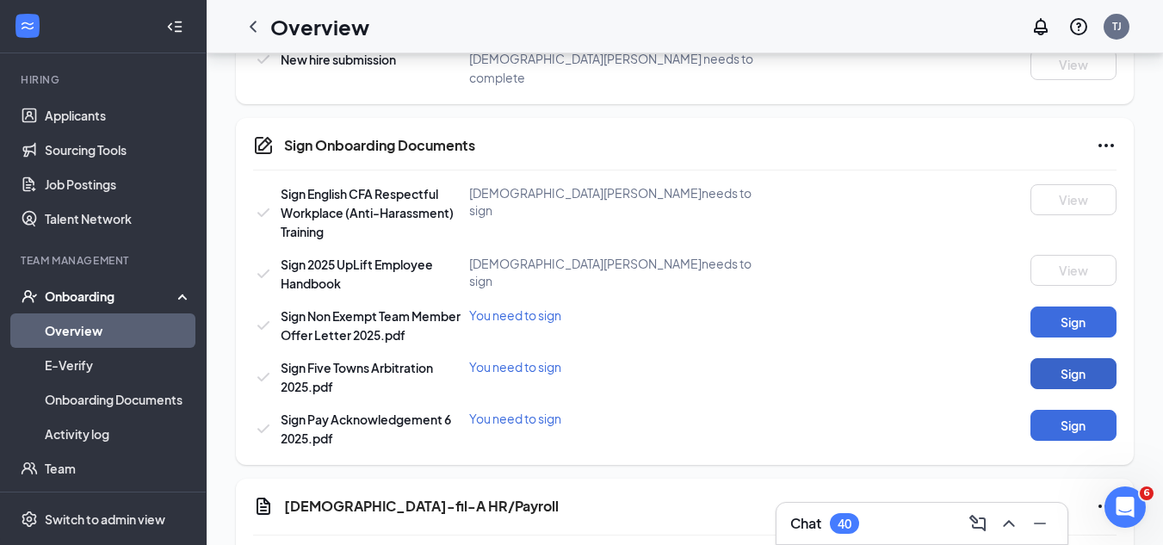
click at [1072, 358] on button "Sign" at bounding box center [1074, 373] width 86 height 31
